Goal: Information Seeking & Learning: Learn about a topic

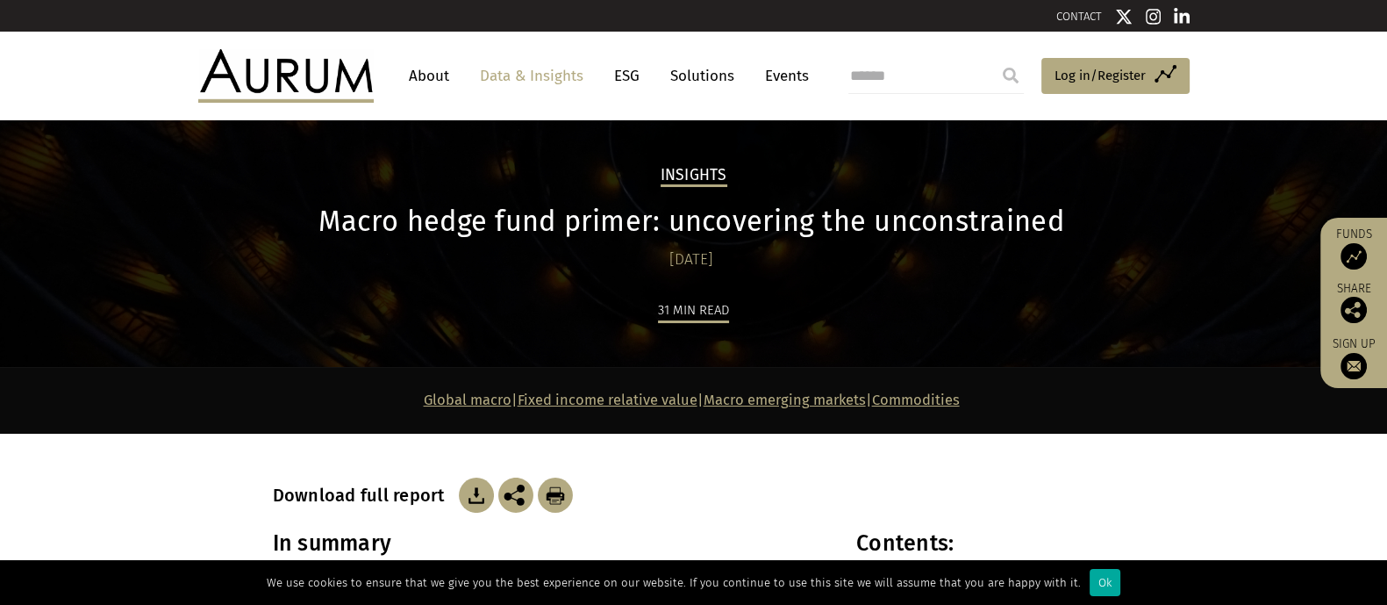
drag, startPoint x: 0, startPoint y: 0, endPoint x: 1195, endPoint y: 265, distance: 1224.1
click at [1195, 265] on div "Insights Macro hedge fund primer: uncovering the unconstrained [DATE] 31 min re…" at bounding box center [693, 243] width 1387 height 247
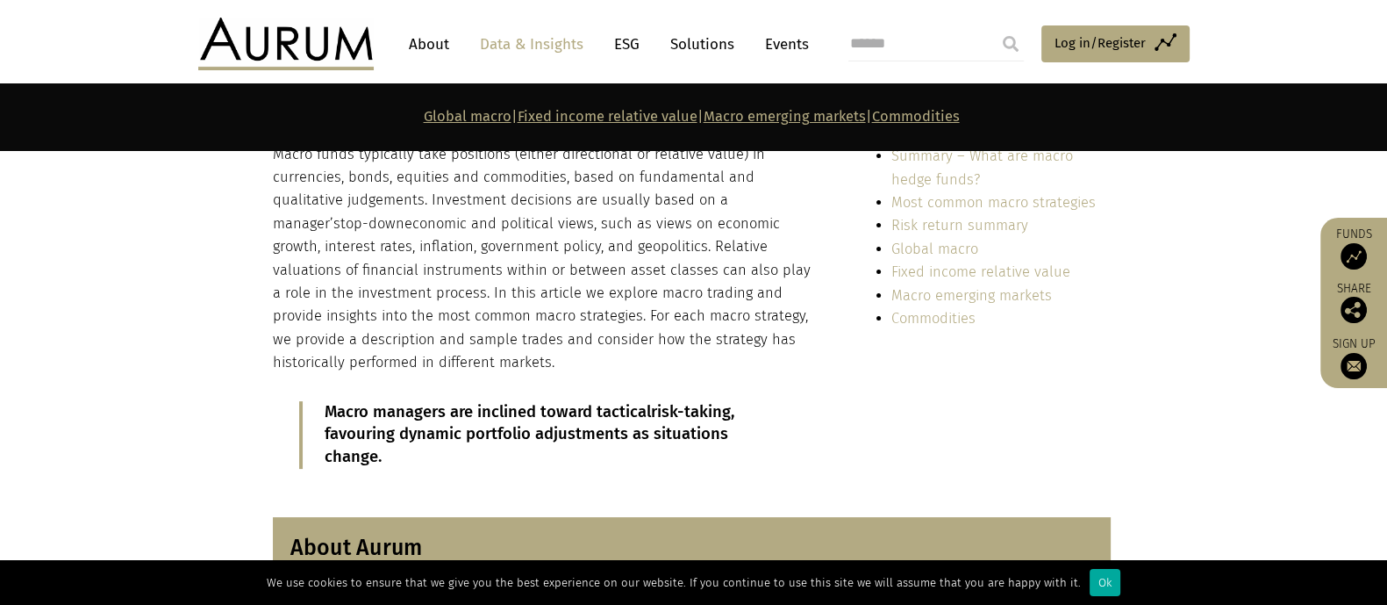
scroll to position [329, 0]
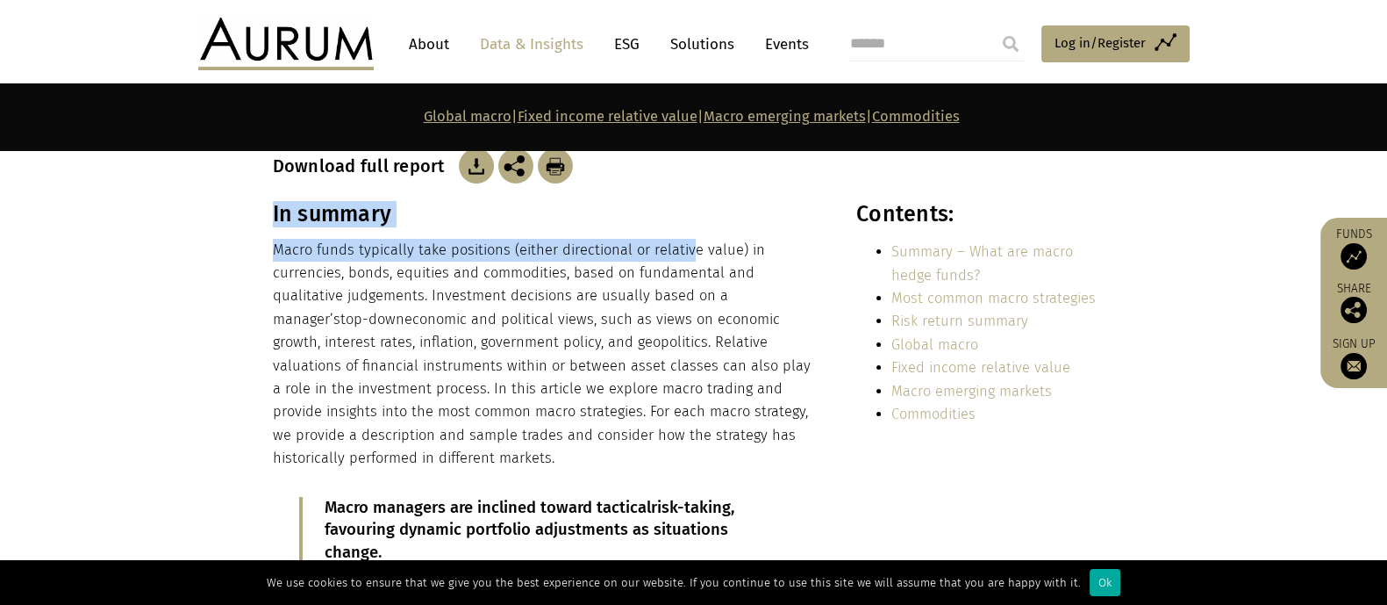
drag, startPoint x: 327, startPoint y: 248, endPoint x: 703, endPoint y: 261, distance: 375.7
click at [703, 261] on section "In summary Macro funds typically take positions (either directional or relative…" at bounding box center [693, 396] width 1387 height 390
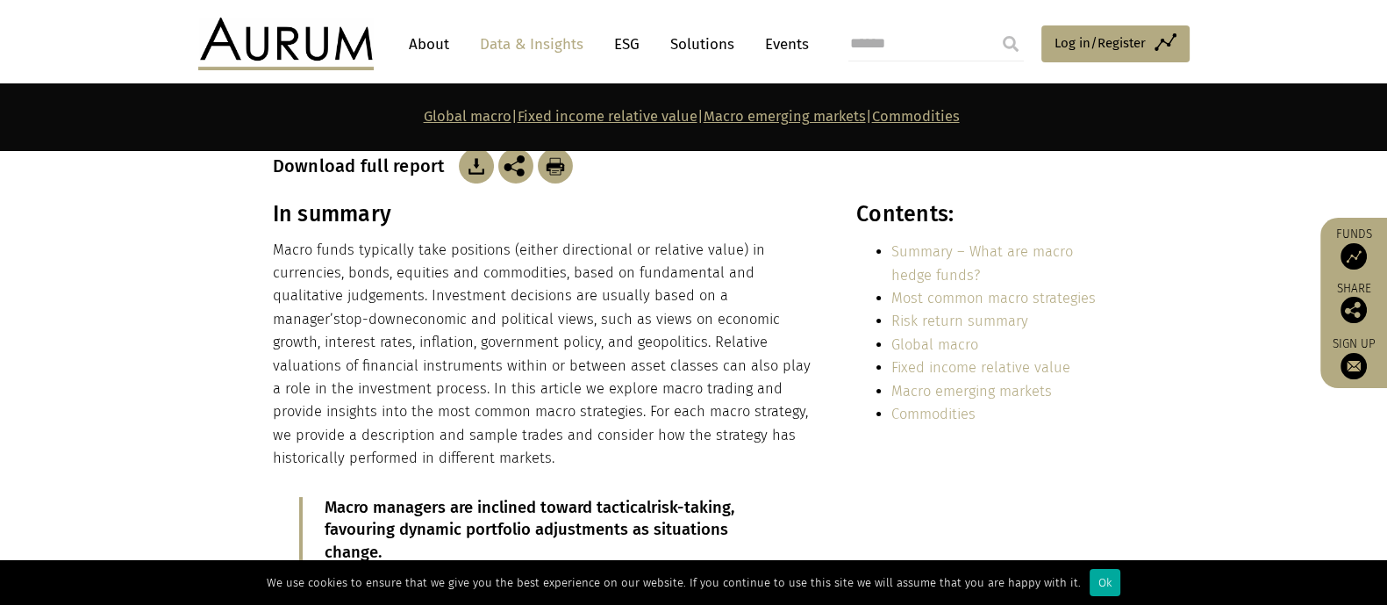
click at [725, 262] on p "Macro funds typically take positions (either directional or relative value) in …" at bounding box center [546, 355] width 546 height 232
drag, startPoint x: 327, startPoint y: 268, endPoint x: 625, endPoint y: 276, distance: 297.6
click at [613, 276] on p "Macro funds typically take positions (either directional or relative value) in …" at bounding box center [546, 355] width 546 height 232
drag, startPoint x: 625, startPoint y: 276, endPoint x: 750, endPoint y: 288, distance: 126.0
click at [727, 285] on p "Macro funds typically take positions (either directional or relative value) in …" at bounding box center [546, 355] width 546 height 232
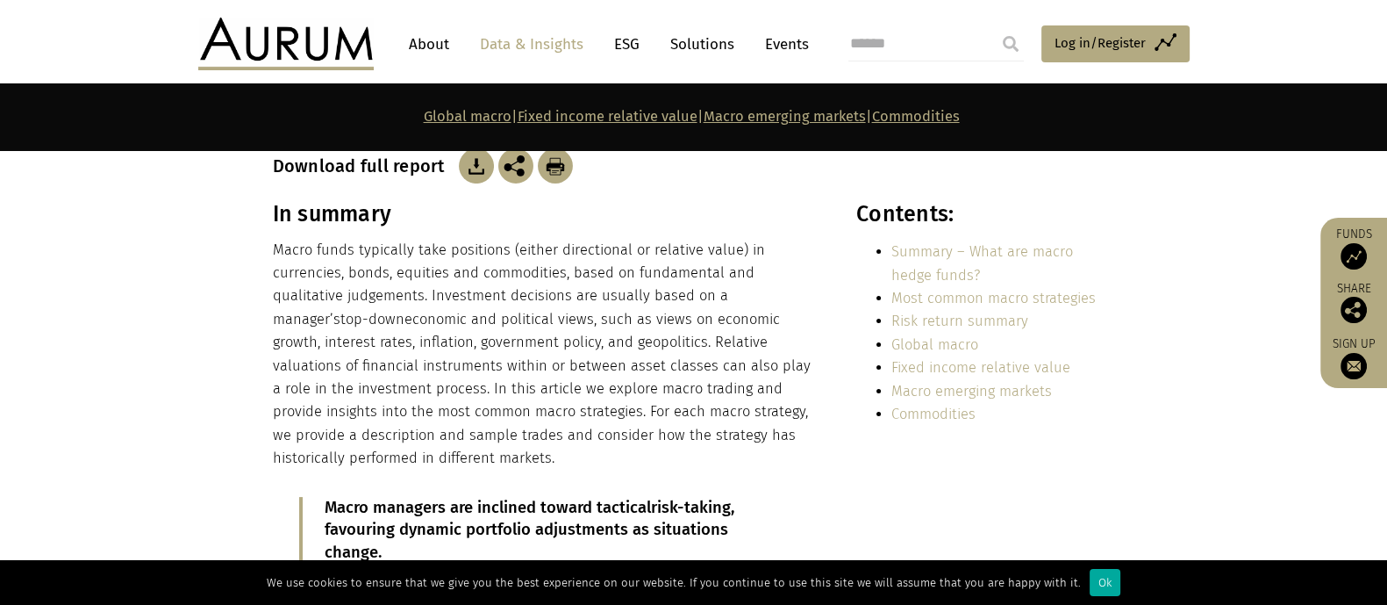
click at [405, 311] on span "top-down" at bounding box center [372, 319] width 64 height 17
drag, startPoint x: 578, startPoint y: 340, endPoint x: 679, endPoint y: 344, distance: 101.0
click at [679, 344] on p "Macro funds typically take positions (either directional or relative value) in …" at bounding box center [546, 355] width 546 height 232
click at [680, 344] on p "Macro funds typically take positions (either directional or relative value) in …" at bounding box center [546, 355] width 546 height 232
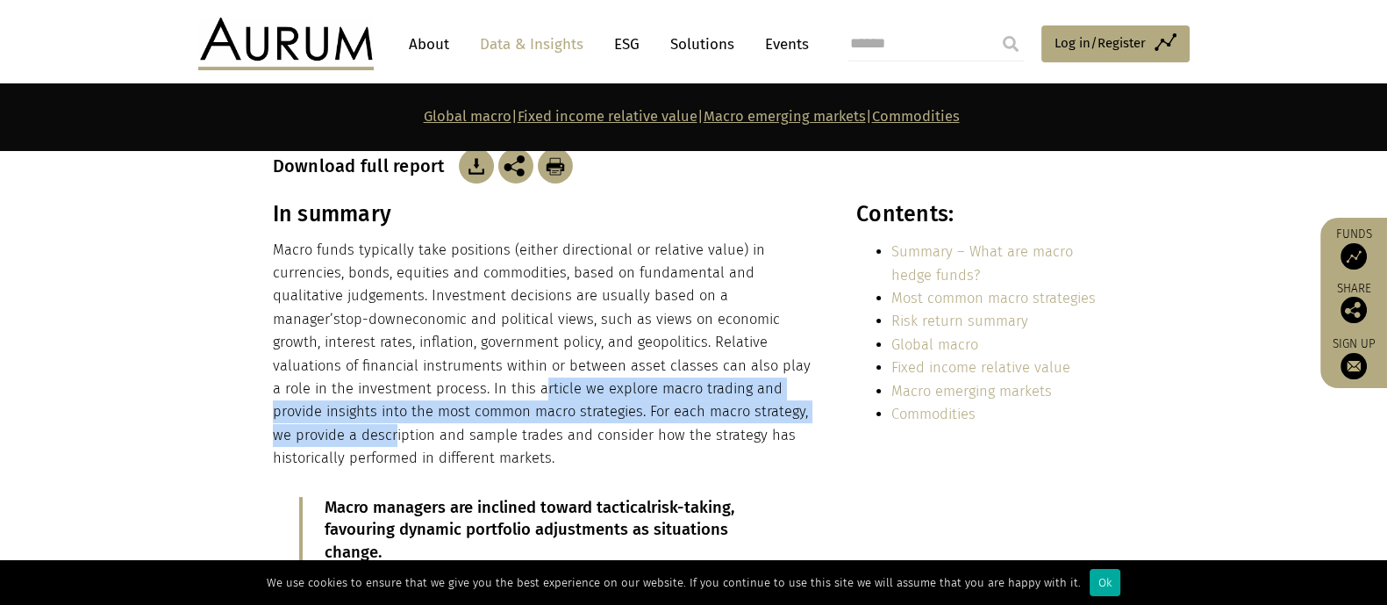
drag, startPoint x: 372, startPoint y: 397, endPoint x: 726, endPoint y: 401, distance: 353.6
click at [724, 402] on p "Macro funds typically take positions (either directional or relative value) in …" at bounding box center [546, 355] width 546 height 232
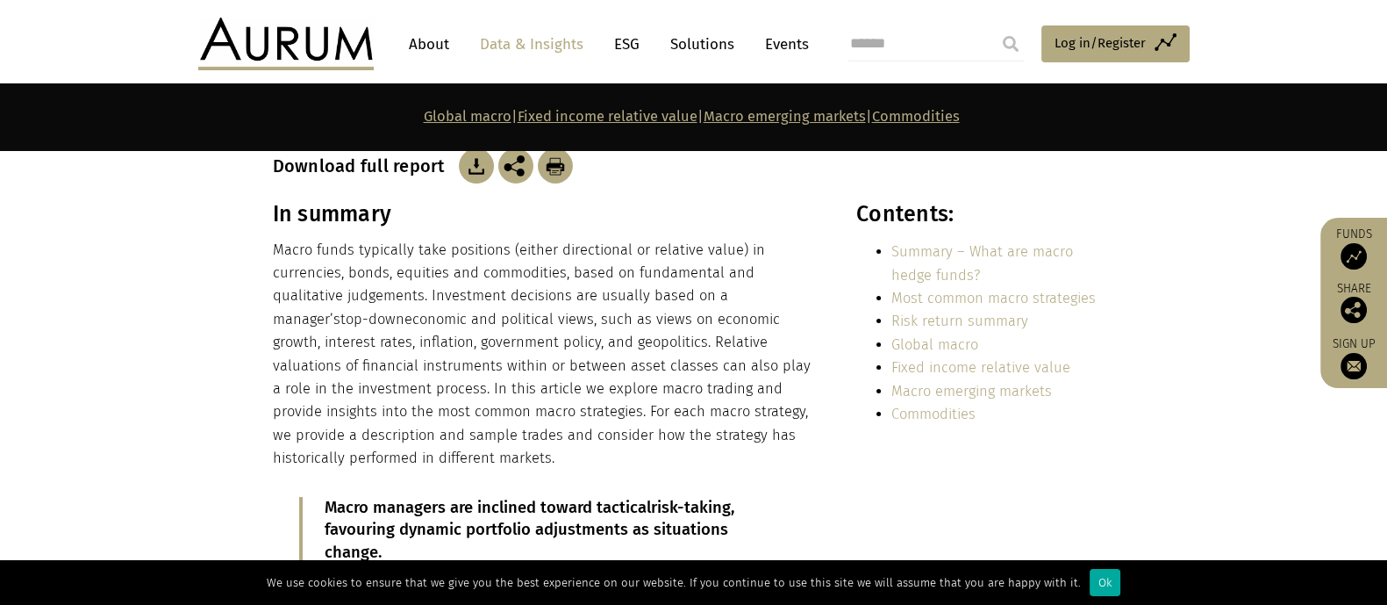
click at [726, 401] on p "Macro funds typically take positions (either directional or relative value) in …" at bounding box center [546, 355] width 546 height 232
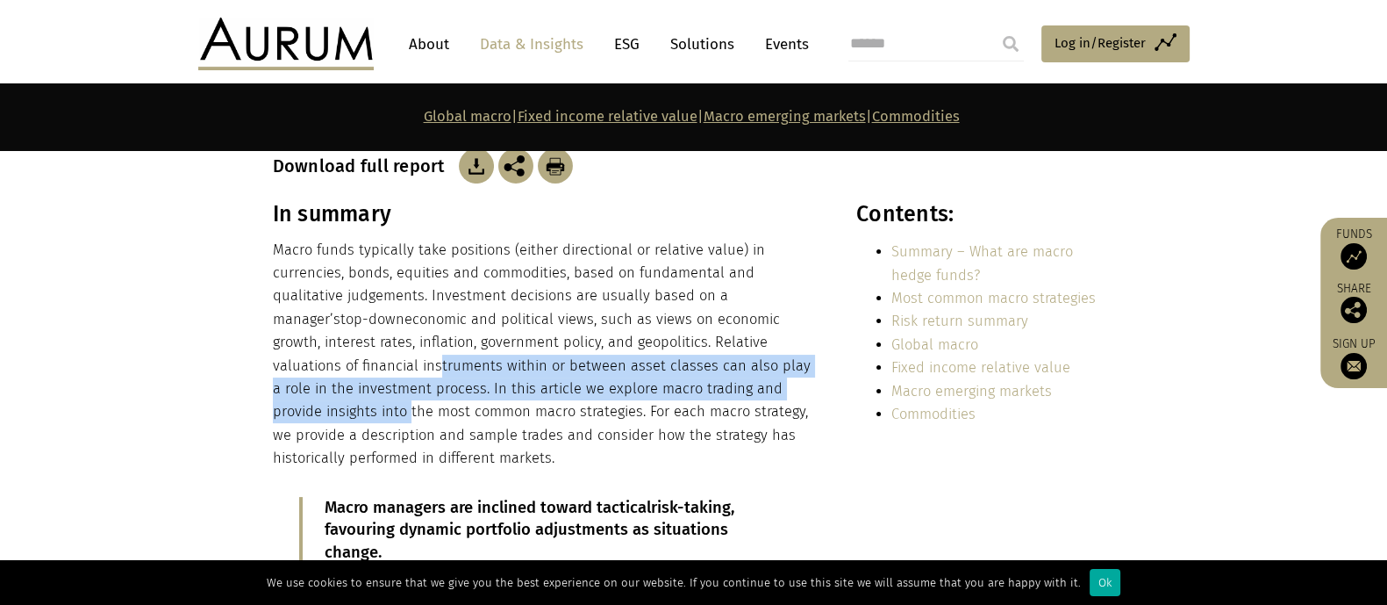
drag, startPoint x: 748, startPoint y: 390, endPoint x: 233, endPoint y: 379, distance: 515.2
click at [246, 375] on section "In summary Macro funds typically take positions (either directional or relative…" at bounding box center [693, 396] width 1387 height 390
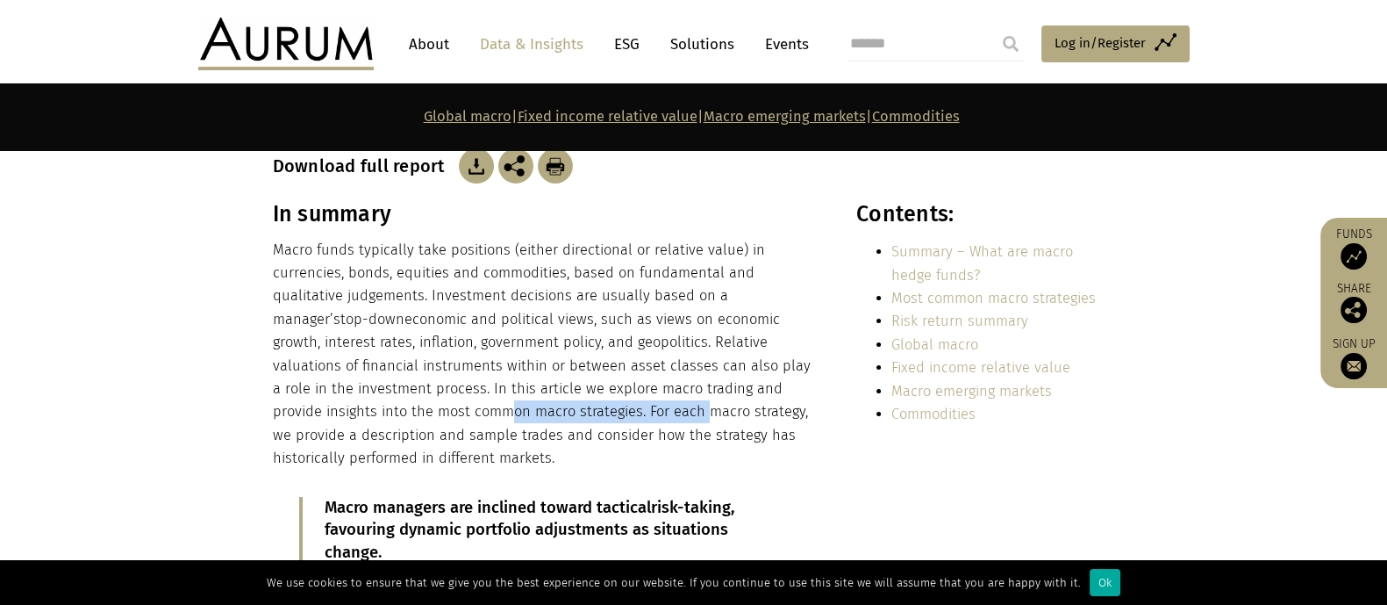
drag, startPoint x: 356, startPoint y: 409, endPoint x: 516, endPoint y: 412, distance: 159.7
click at [500, 412] on p "Macro funds typically take positions (either directional or relative value) in …" at bounding box center [546, 355] width 546 height 232
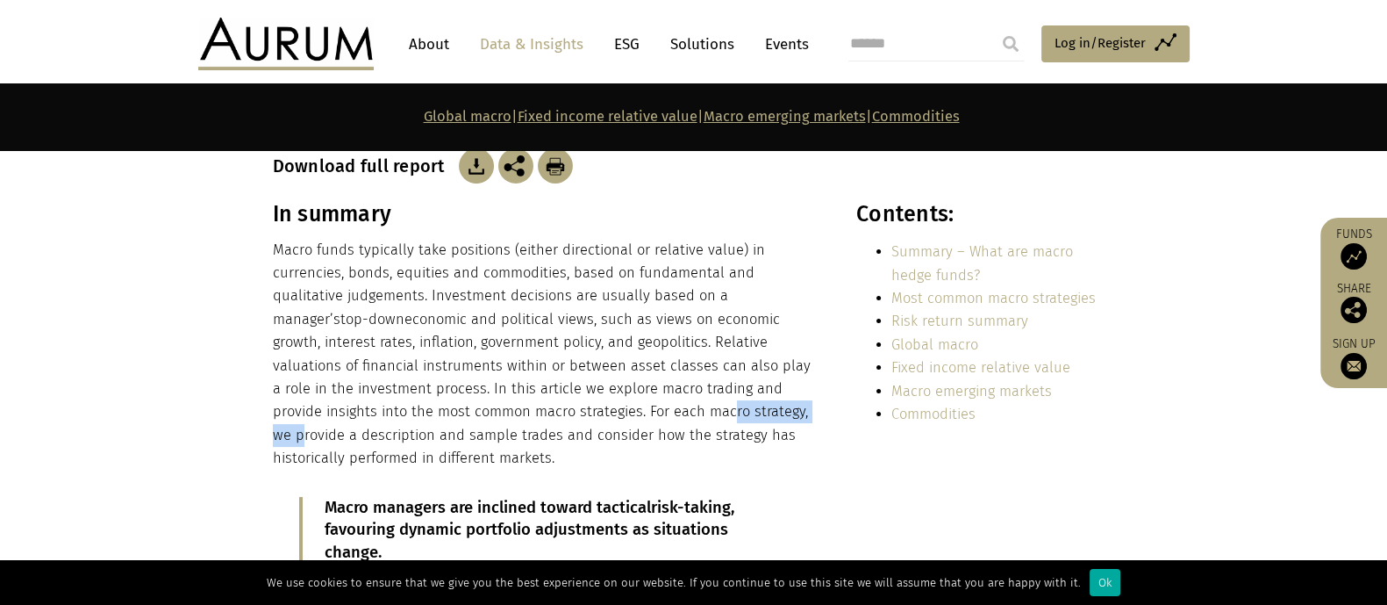
drag, startPoint x: 533, startPoint y: 413, endPoint x: 650, endPoint y: 415, distance: 116.7
click at [650, 415] on p "Macro funds typically take positions (either directional or relative value) in …" at bounding box center [546, 355] width 546 height 232
click at [681, 419] on p "Macro funds typically take positions (either directional or relative value) in …" at bounding box center [546, 355] width 546 height 232
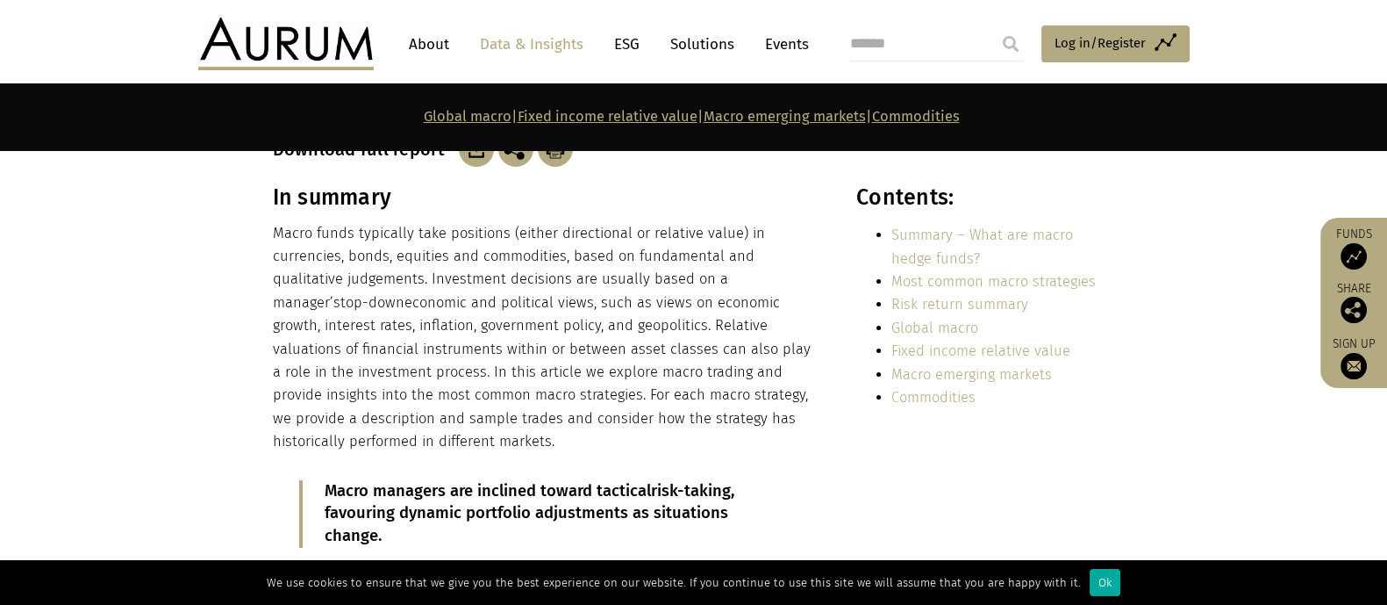
scroll to position [548, 0]
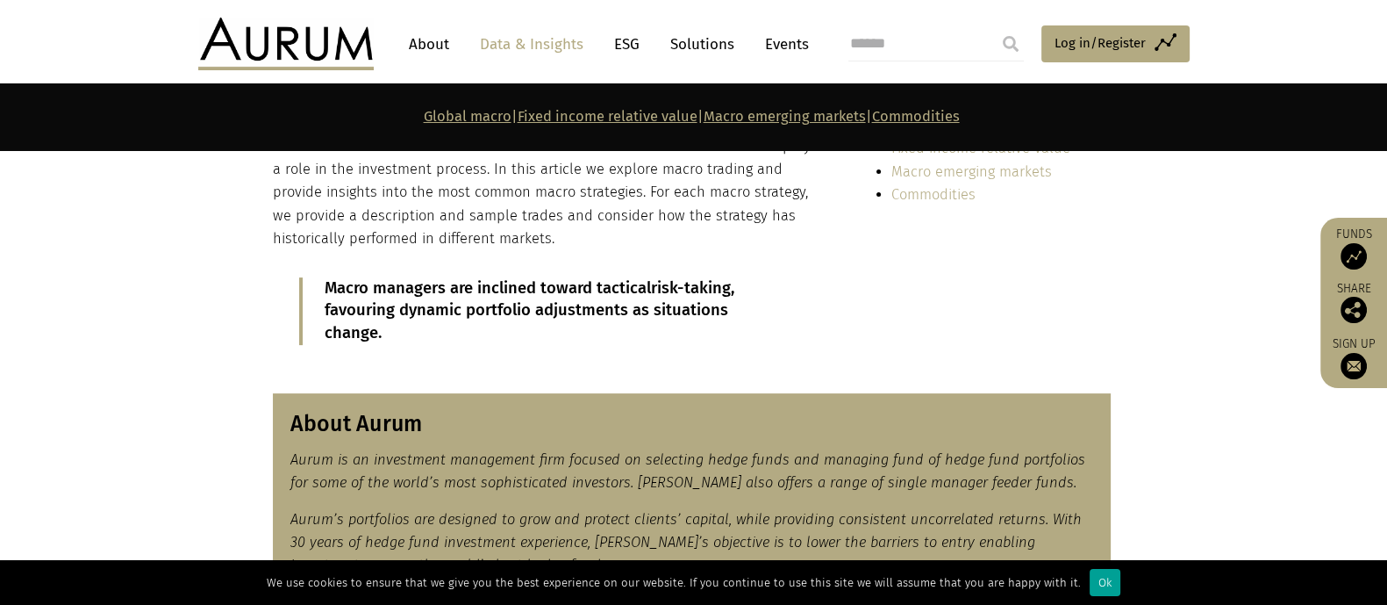
click at [1101, 577] on div "Ok" at bounding box center [1105, 582] width 31 height 27
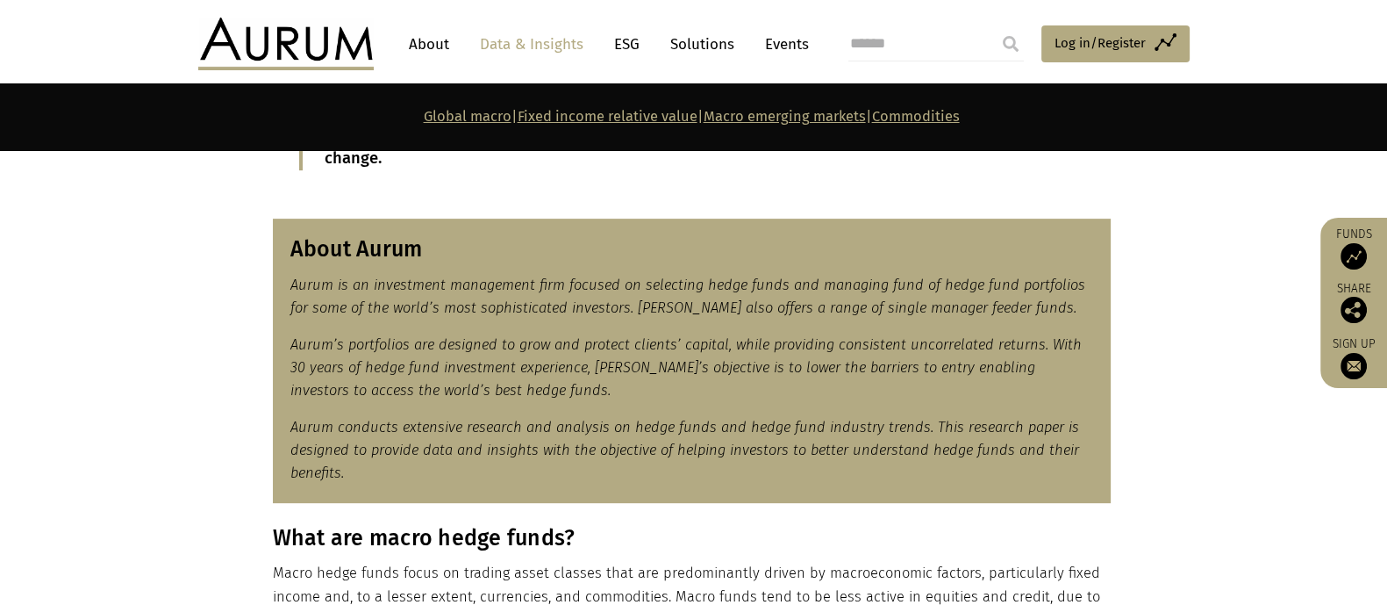
scroll to position [767, 0]
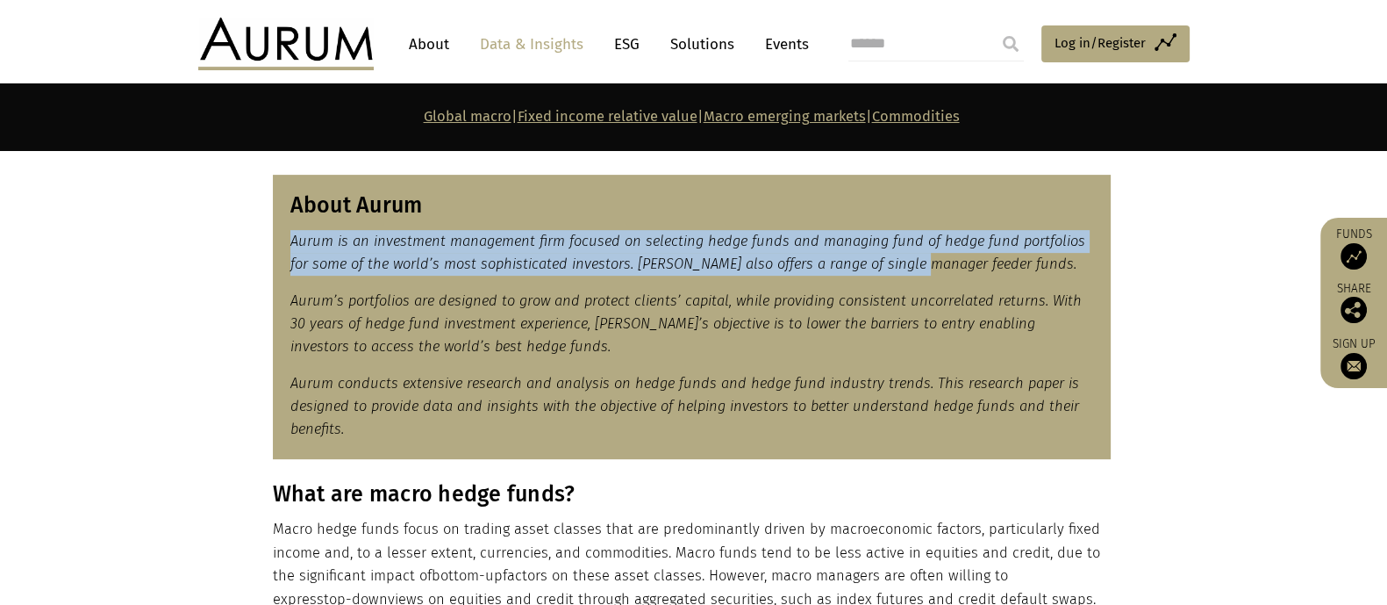
drag, startPoint x: 285, startPoint y: 243, endPoint x: 938, endPoint y: 265, distance: 653.2
click at [933, 266] on div "About Aurum Aurum is an investment management firm focused on selecting hedge f…" at bounding box center [692, 317] width 838 height 284
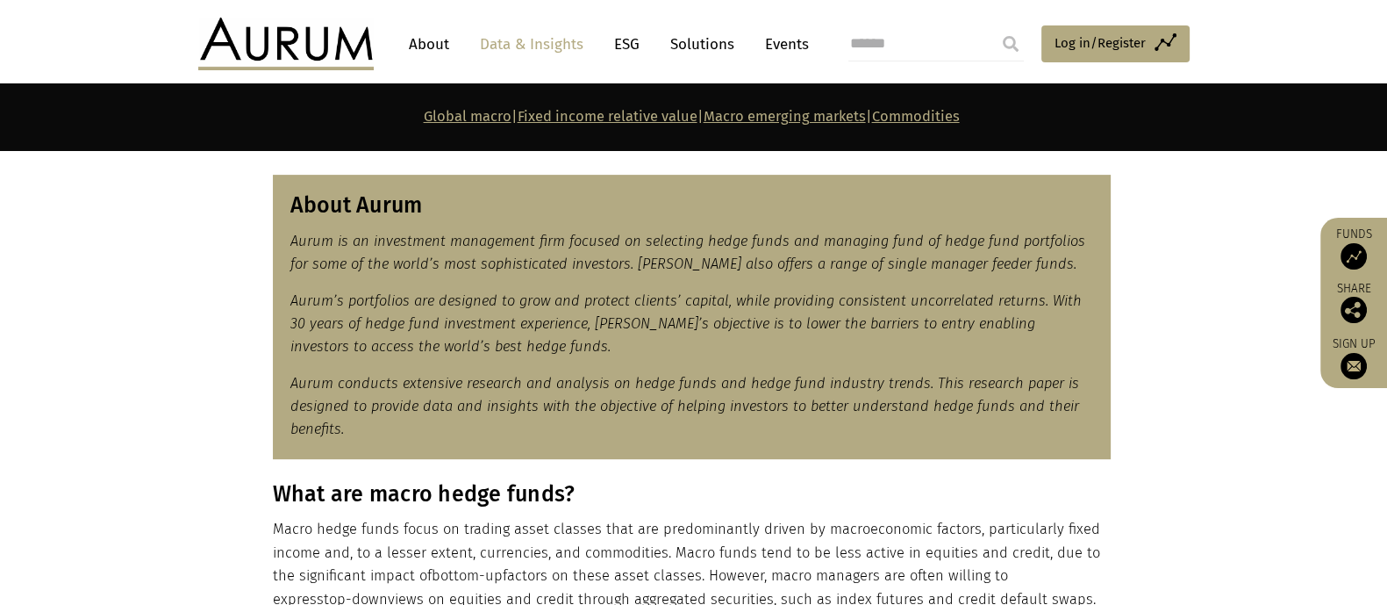
click at [938, 265] on em "Aurum is an investment management firm focused on selecting hedge funds and man…" at bounding box center [687, 252] width 795 height 39
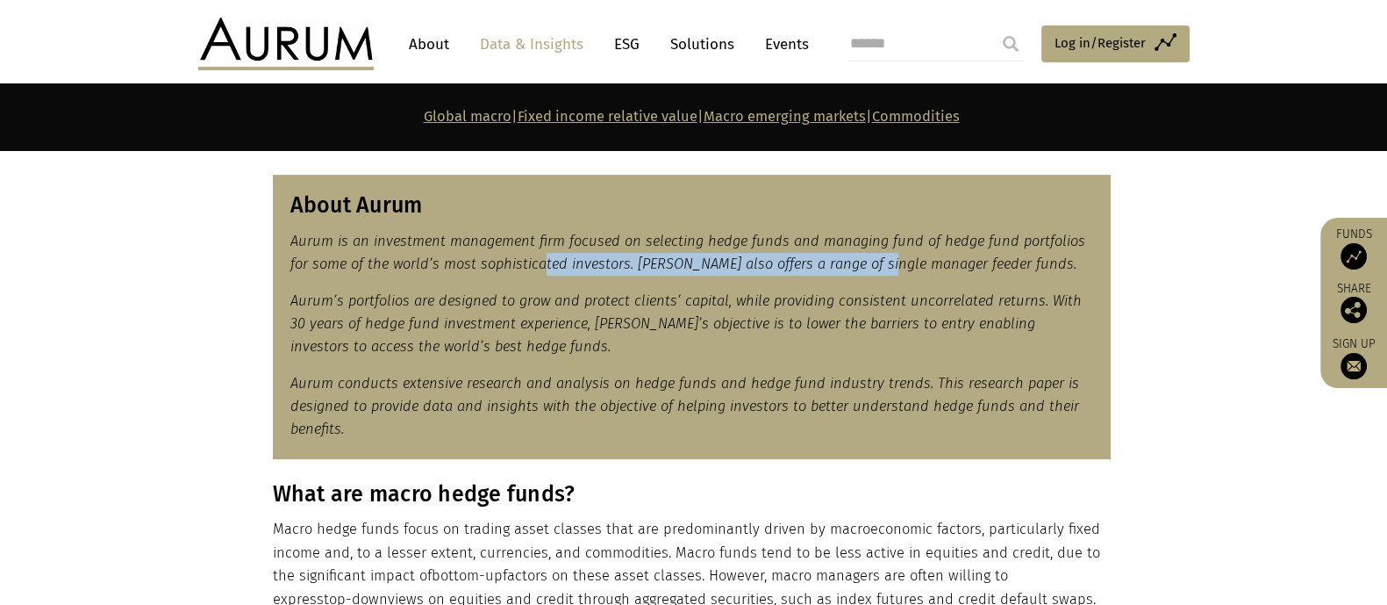
drag, startPoint x: 885, startPoint y: 256, endPoint x: 540, endPoint y: 255, distance: 345.7
click at [541, 255] on em "Aurum is an investment management firm focused on selecting hedge funds and man…" at bounding box center [687, 252] width 795 height 39
click at [540, 255] on em "Aurum is an investment management firm focused on selecting hedge funds and man…" at bounding box center [687, 252] width 795 height 39
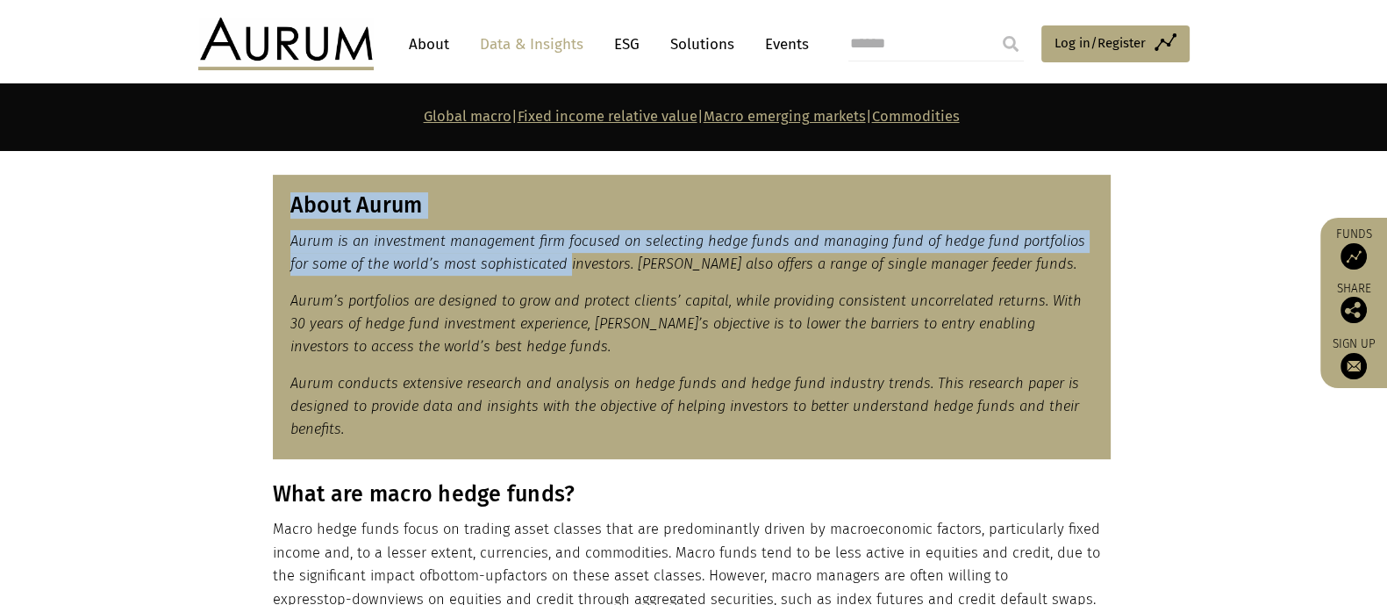
drag, startPoint x: 270, startPoint y: 256, endPoint x: 577, endPoint y: 268, distance: 307.4
click at [576, 268] on div "About Aurum Aurum is an investment management firm focused on selecting hedge f…" at bounding box center [693, 317] width 877 height 284
click at [577, 268] on em "Aurum is an investment management firm focused on selecting hedge funds and man…" at bounding box center [687, 252] width 795 height 39
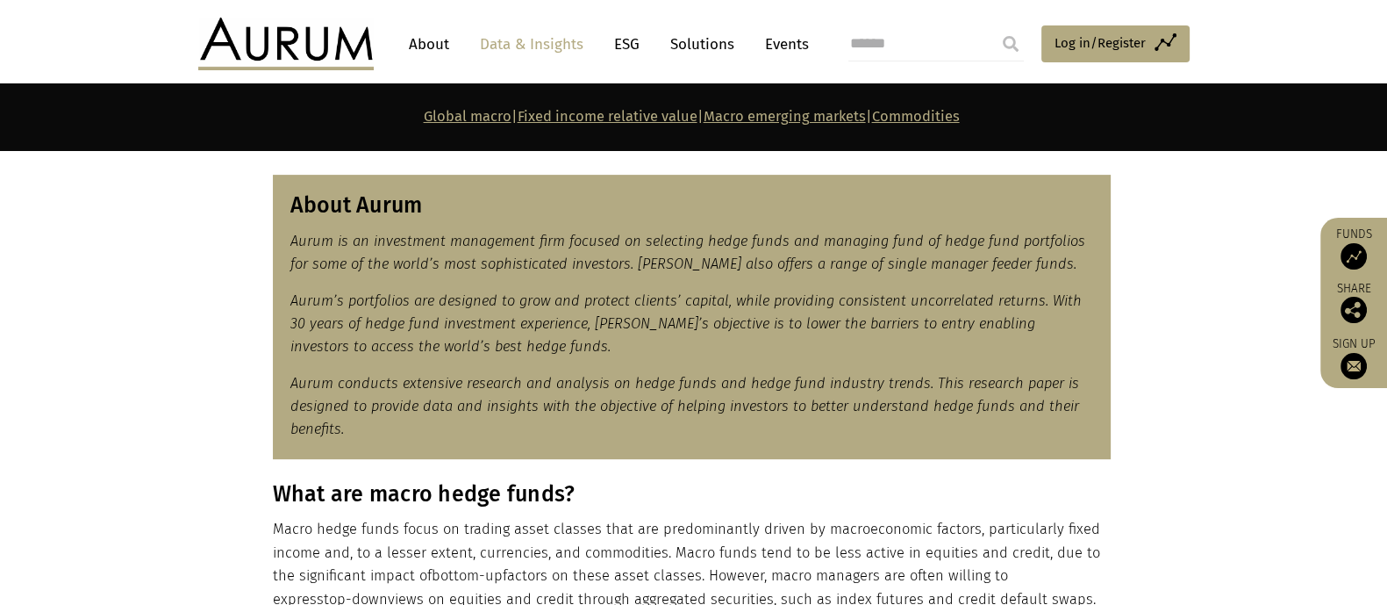
click at [655, 339] on p "Aurum’s portfolios are designed to grow and protect clients’ capital, while pro…" at bounding box center [691, 324] width 803 height 69
